Goal: Navigation & Orientation: Find specific page/section

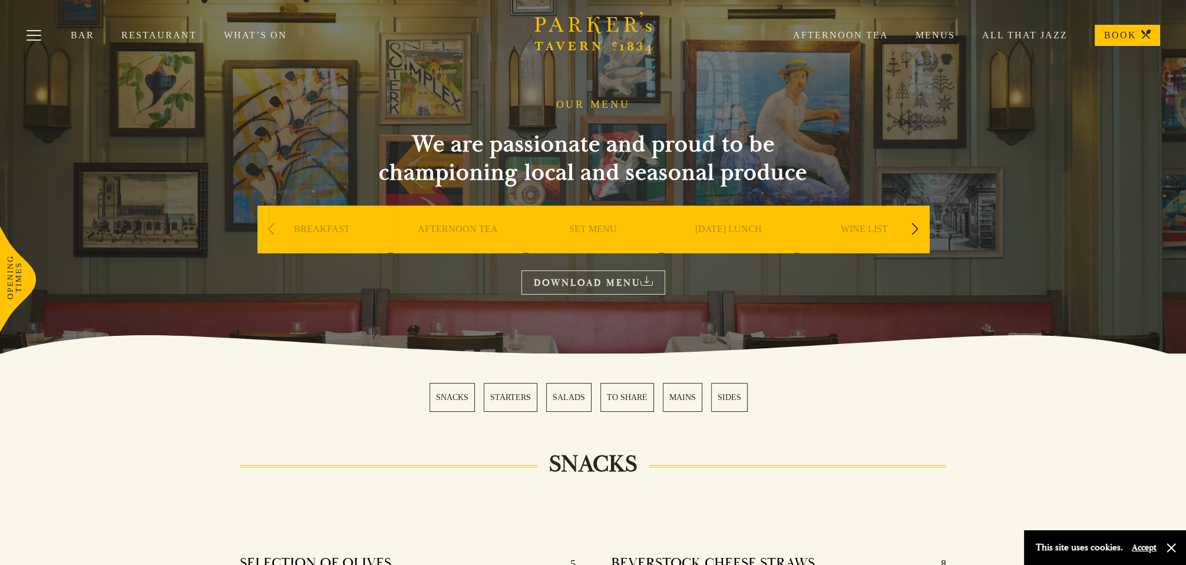
click at [675, 398] on link "MAINS" at bounding box center [682, 397] width 39 height 29
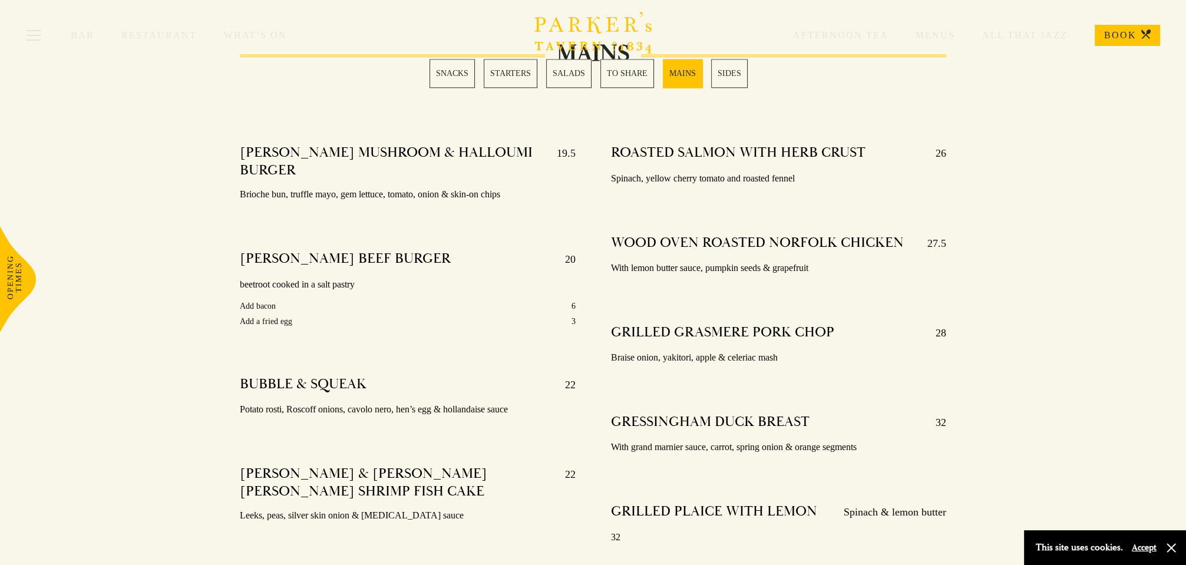
scroll to position [1932, 0]
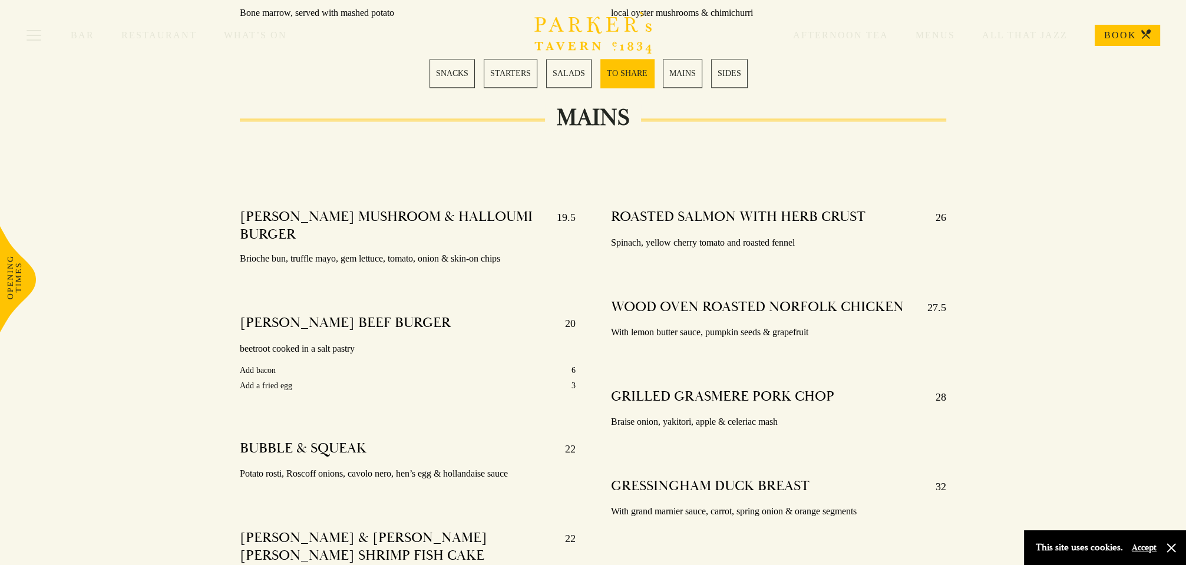
click at [1119, 39] on link "BOOK" at bounding box center [1127, 35] width 65 height 21
click at [599, 22] on icon "Brasserie Restaurant Cambridge | Parker's Tavern Cambridge Parker's Tavern is a…" at bounding box center [594, 33] width 118 height 42
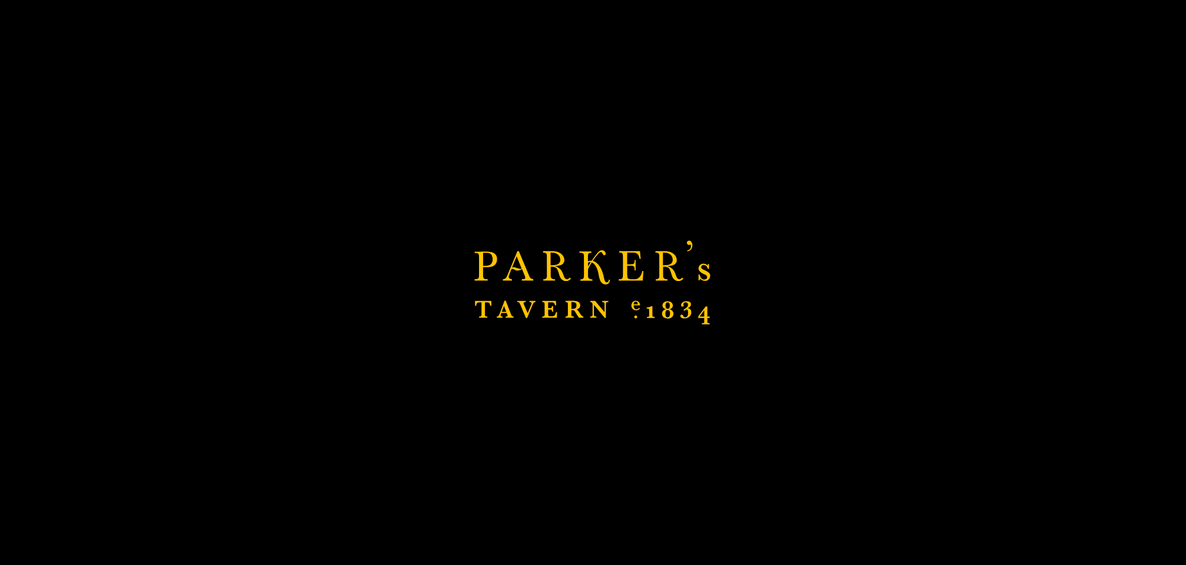
scroll to position [2342, 0]
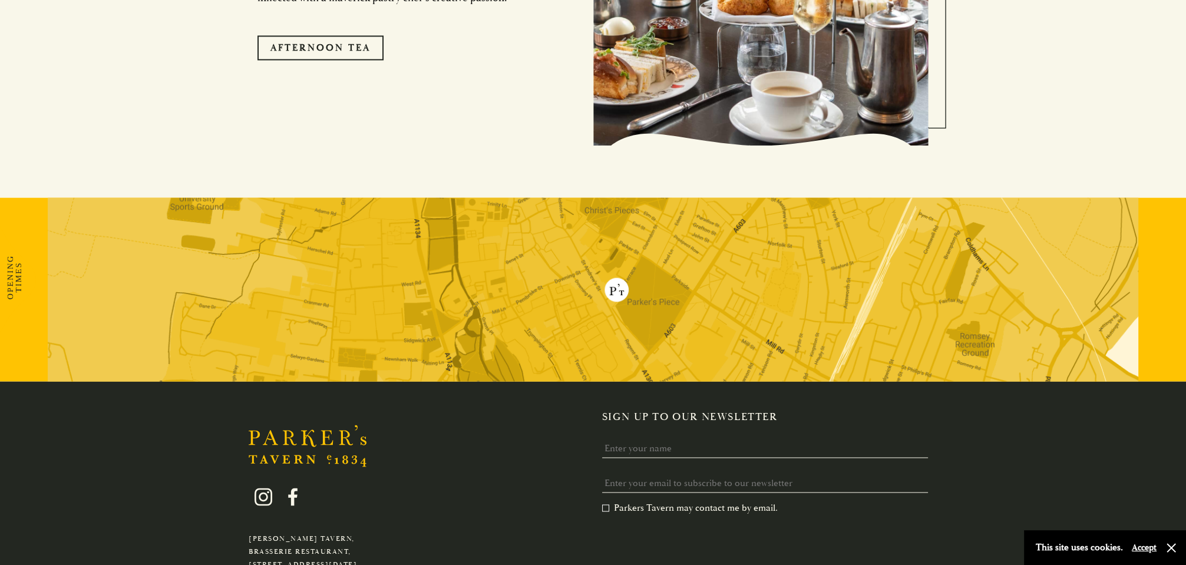
scroll to position [2407, 0]
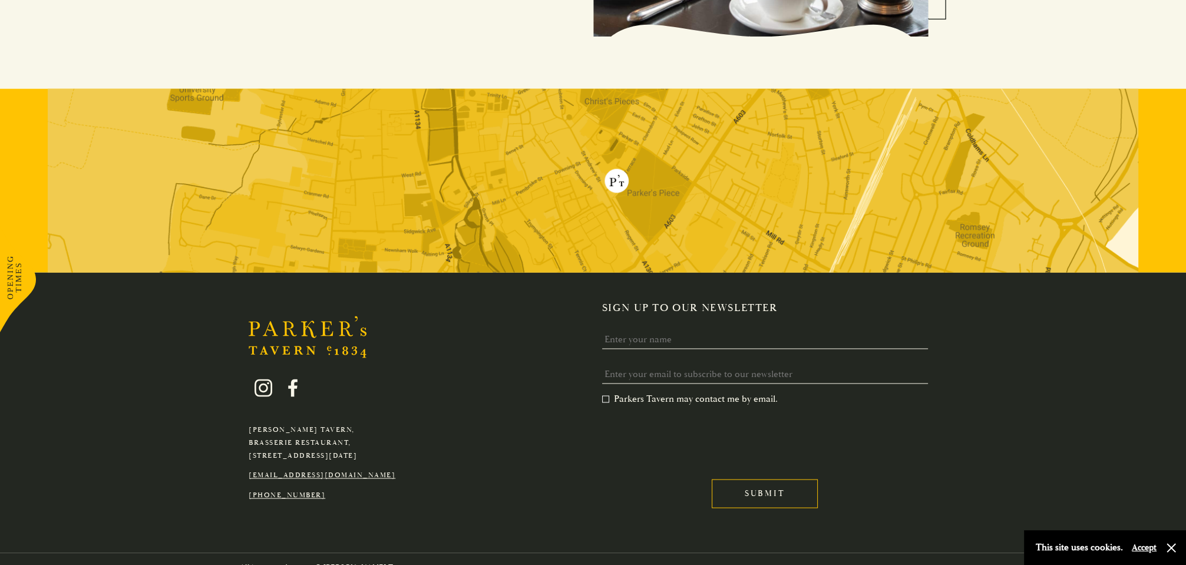
click at [685, 393] on label "Parkers Tavern may contact me by email. *" at bounding box center [690, 399] width 176 height 12
click at [605, 400] on input "Parkers Tavern may contact me by email. *" at bounding box center [605, 400] width 0 height 0
drag, startPoint x: 401, startPoint y: 460, endPoint x: 228, endPoint y: 458, distance: 172.7
click at [231, 458] on div "[PERSON_NAME][GEOGRAPHIC_DATA], [GEOGRAPHIC_DATA], [GEOGRAPHIC_DATA][DATE] [EMA…" at bounding box center [593, 413] width 825 height 222
copy link "[EMAIL_ADDRESS][DOMAIN_NAME]"
